Goal: Connect with others: Connect with others

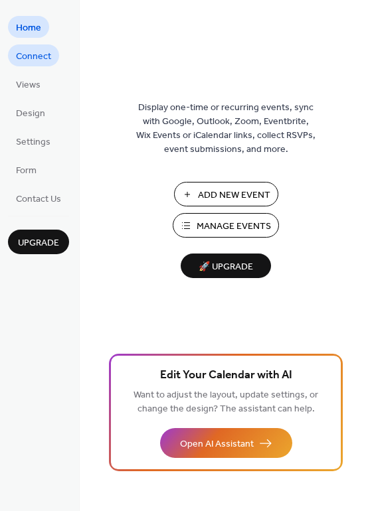
click at [23, 58] on span "Connect" at bounding box center [33, 57] width 35 height 14
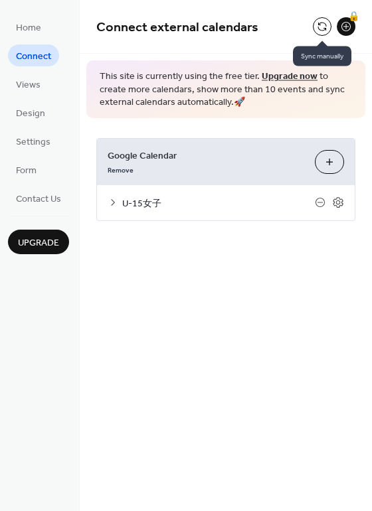
click at [321, 23] on button at bounding box center [322, 26] width 19 height 19
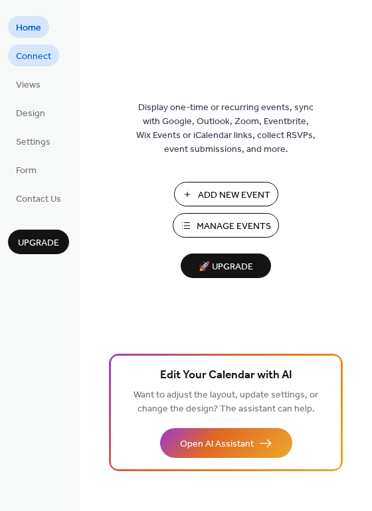
click at [33, 56] on span "Connect" at bounding box center [33, 57] width 35 height 14
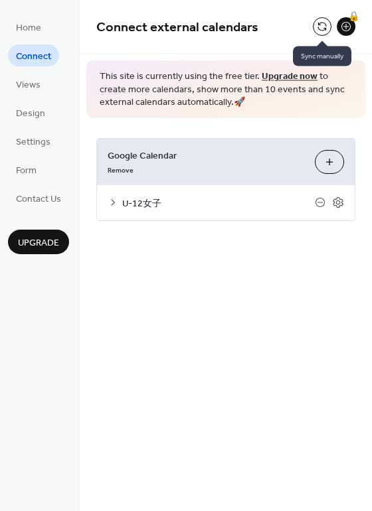
click at [318, 22] on button at bounding box center [322, 26] width 19 height 19
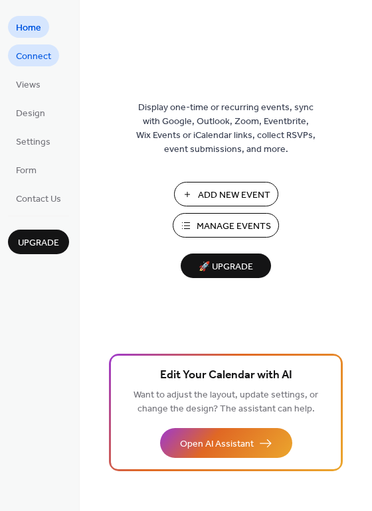
click at [39, 56] on span "Connect" at bounding box center [33, 57] width 35 height 14
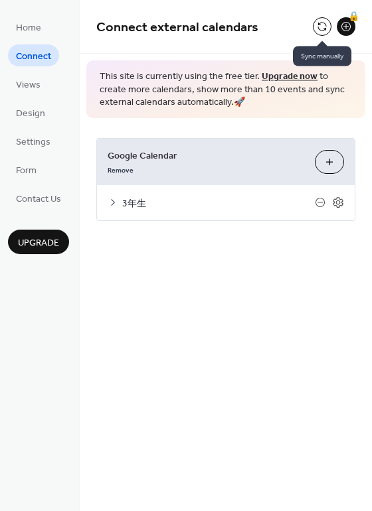
click at [322, 25] on button at bounding box center [322, 26] width 19 height 19
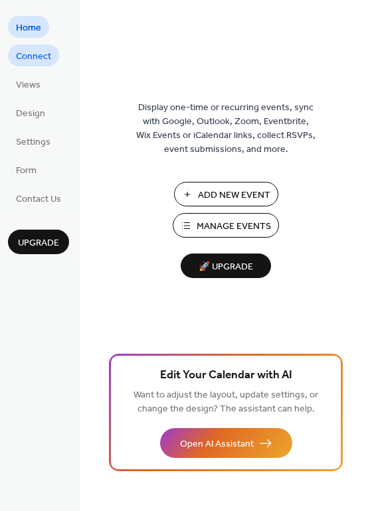
click at [40, 58] on span "Connect" at bounding box center [33, 57] width 35 height 14
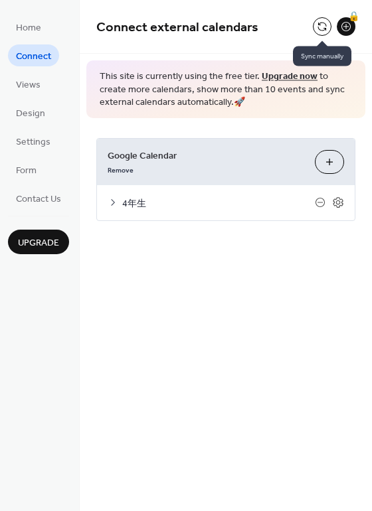
click at [319, 23] on button at bounding box center [322, 26] width 19 height 19
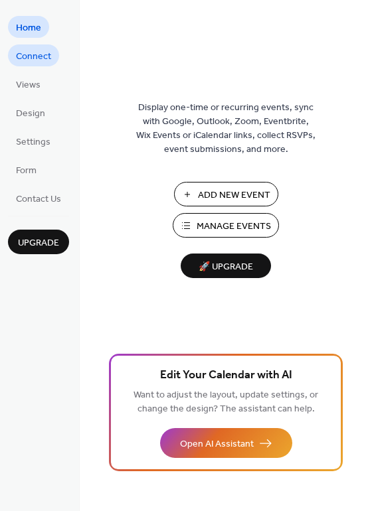
click at [39, 62] on span "Connect" at bounding box center [33, 57] width 35 height 14
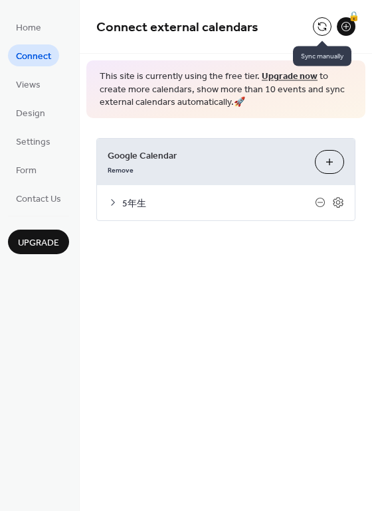
click at [323, 27] on button at bounding box center [322, 26] width 19 height 19
